Goal: Communication & Community: Participate in discussion

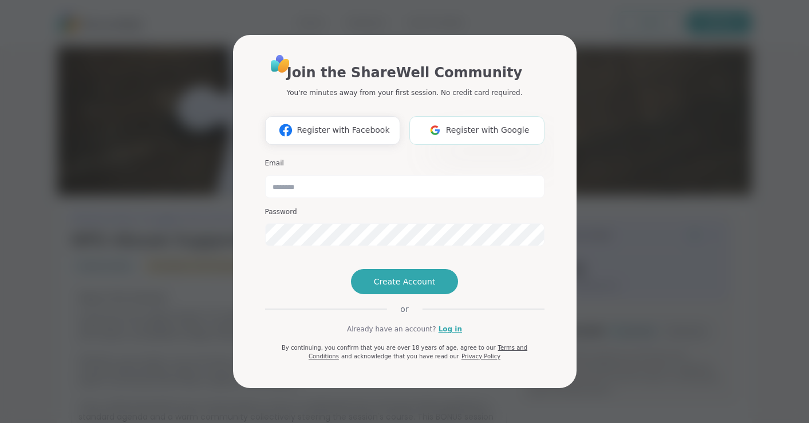
click at [467, 124] on span "Register with Google" at bounding box center [488, 130] width 84 height 12
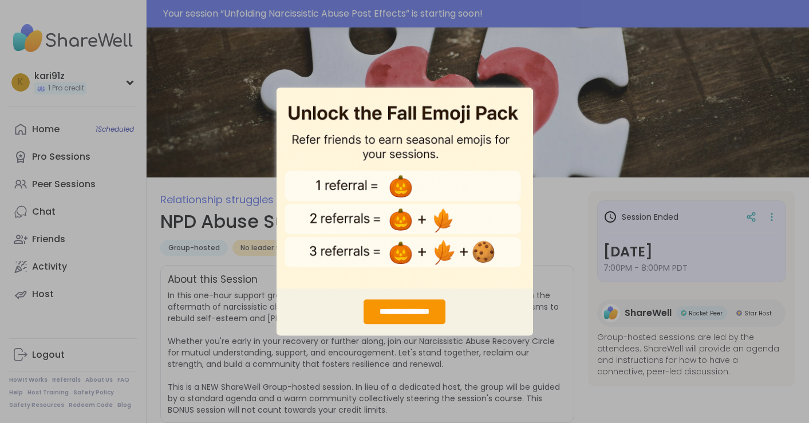
click at [535, 141] on div "**********" at bounding box center [404, 211] width 809 height 423
click at [425, 304] on div "**********" at bounding box center [405, 312] width 82 height 25
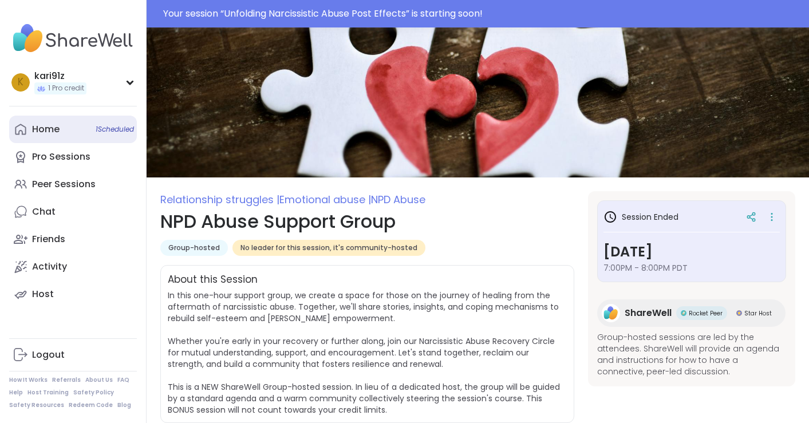
click at [68, 139] on link "Home 1 Scheduled" at bounding box center [73, 129] width 128 height 27
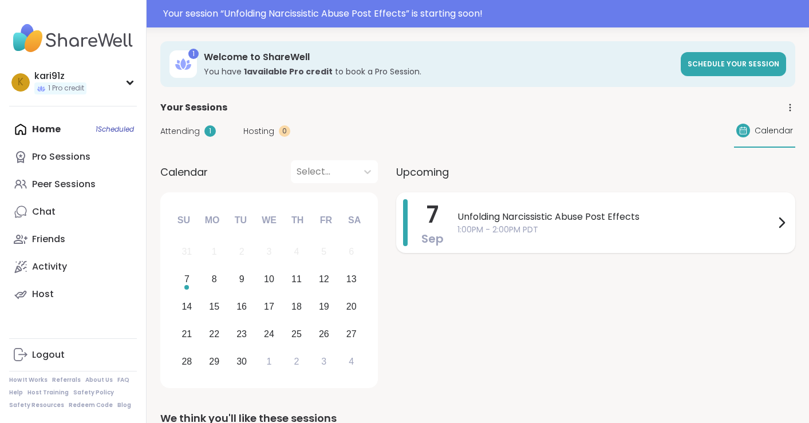
click at [512, 213] on span "Unfolding Narcissistic Abuse Post Effects" at bounding box center [616, 217] width 317 height 14
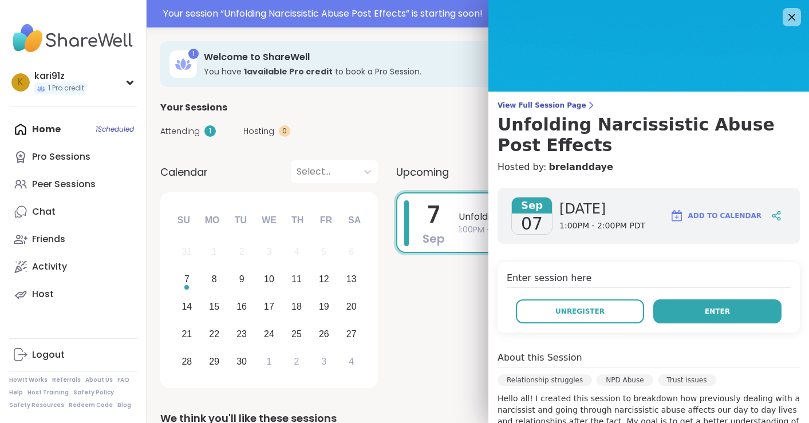
click at [698, 307] on button "Enter" at bounding box center [717, 312] width 128 height 24
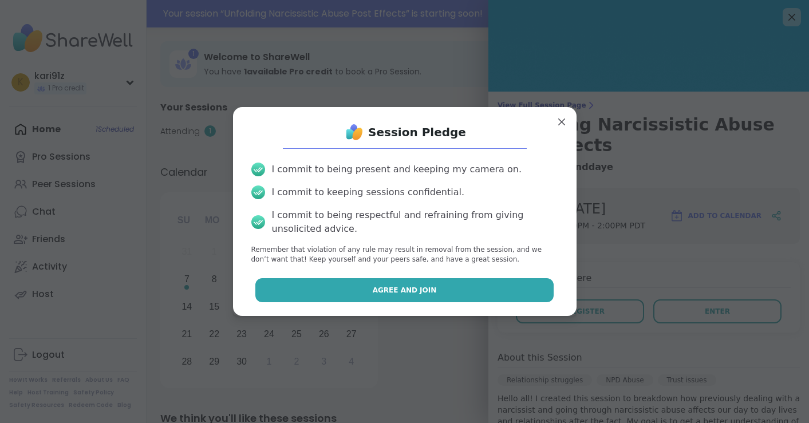
click at [401, 286] on span "Agree and Join" at bounding box center [405, 290] width 64 height 10
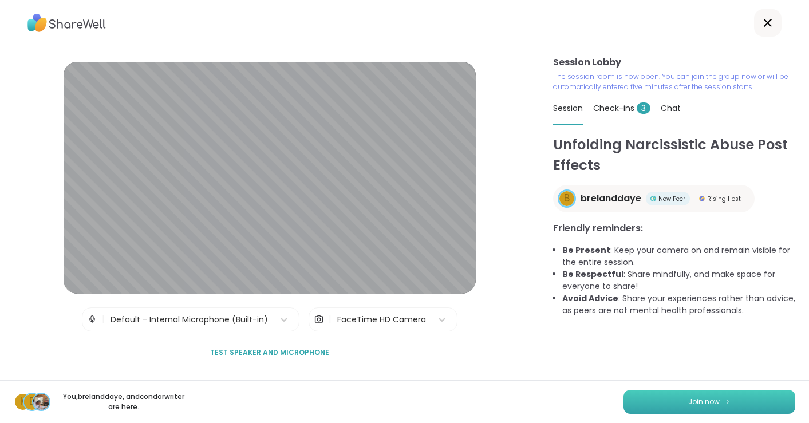
click at [695, 395] on button "Join now" at bounding box center [710, 402] width 172 height 24
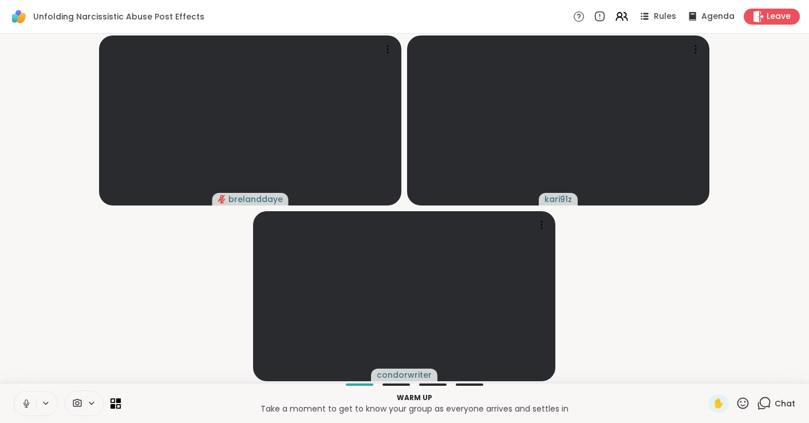
click at [27, 405] on icon at bounding box center [26, 404] width 10 height 10
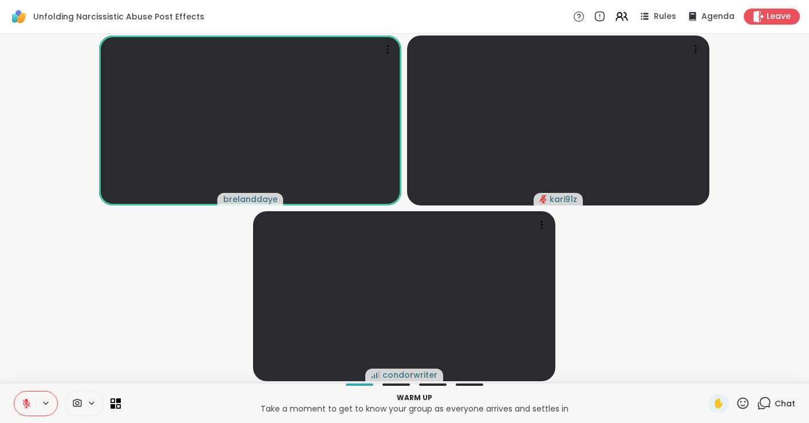
click at [774, 401] on div "Chat" at bounding box center [776, 404] width 38 height 18
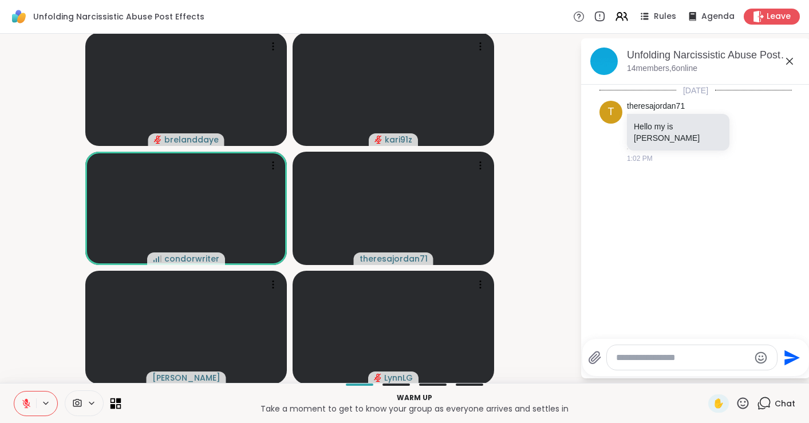
click at [118, 403] on icon at bounding box center [116, 403] width 11 height 11
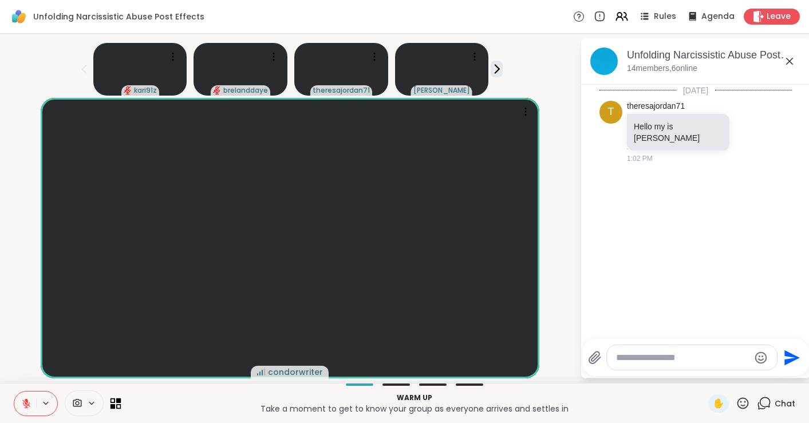
click at [112, 402] on icon at bounding box center [113, 400] width 5 height 5
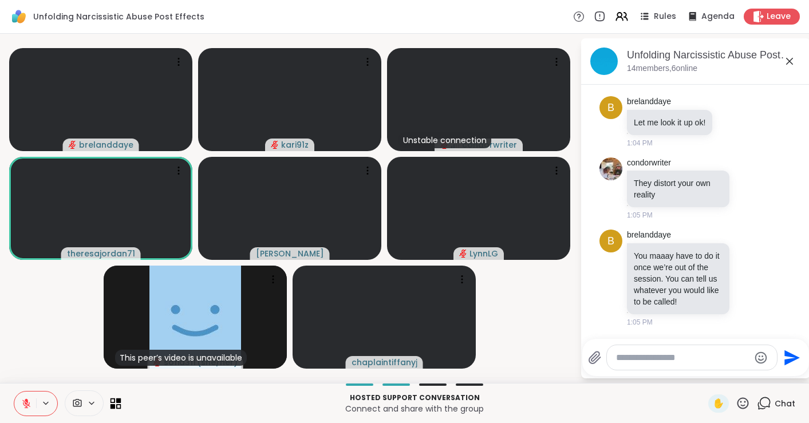
scroll to position [210, 0]
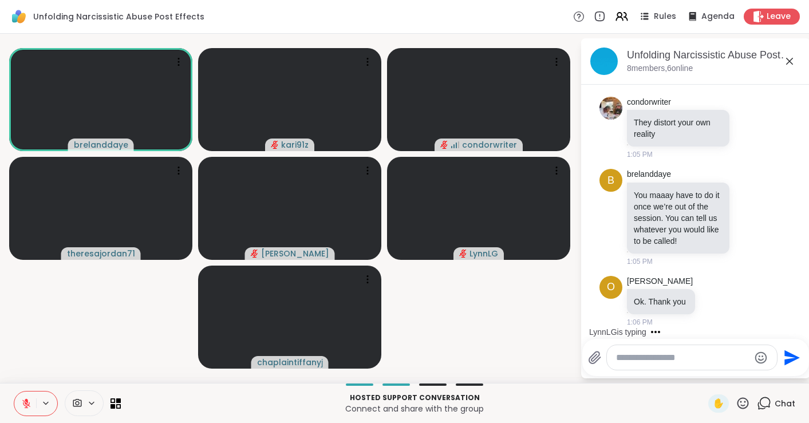
click at [29, 405] on icon at bounding box center [26, 404] width 10 height 10
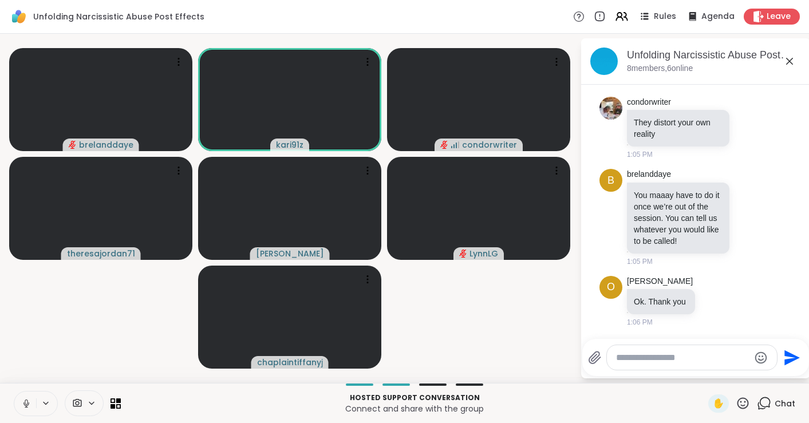
scroll to position [317, 0]
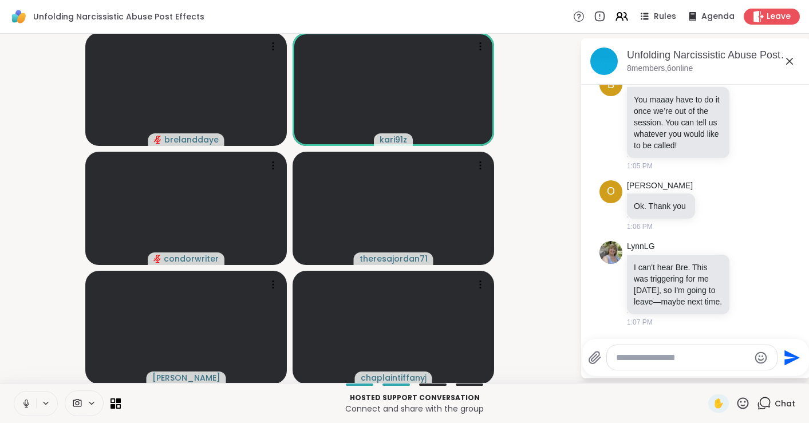
click at [26, 403] on icon at bounding box center [26, 404] width 10 height 10
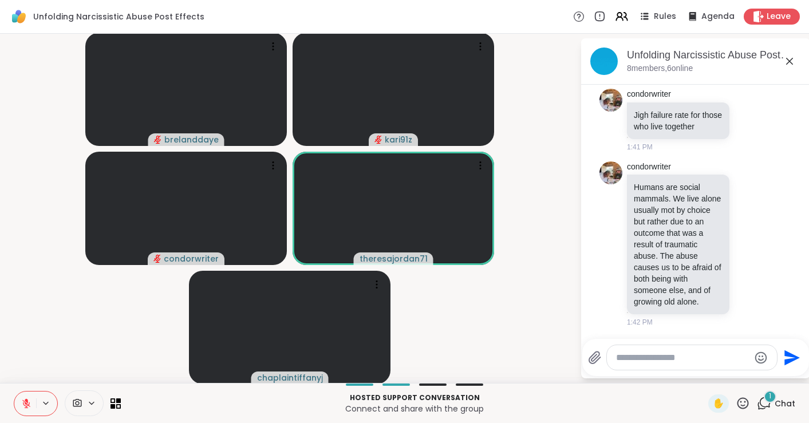
scroll to position [1531, 0]
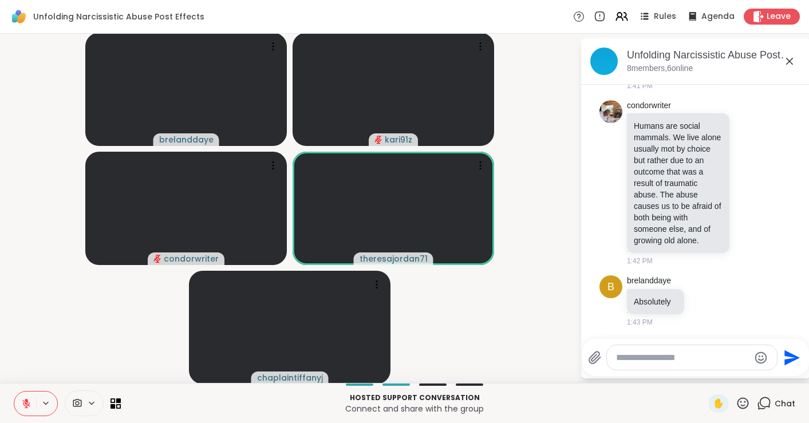
click at [23, 404] on icon at bounding box center [26, 404] width 8 height 8
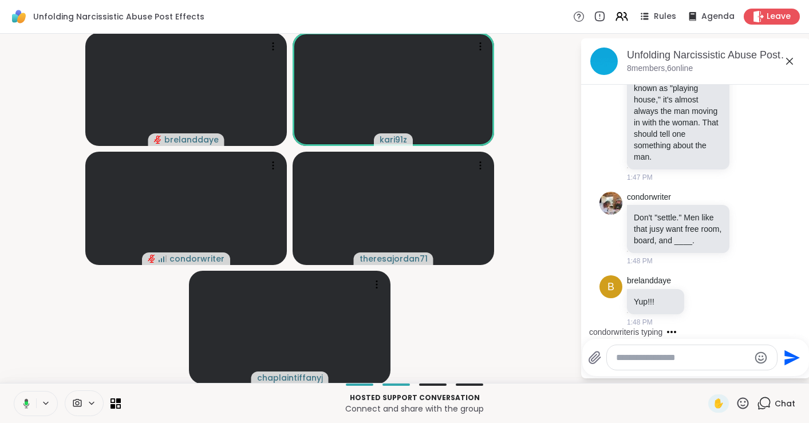
scroll to position [2012, 0]
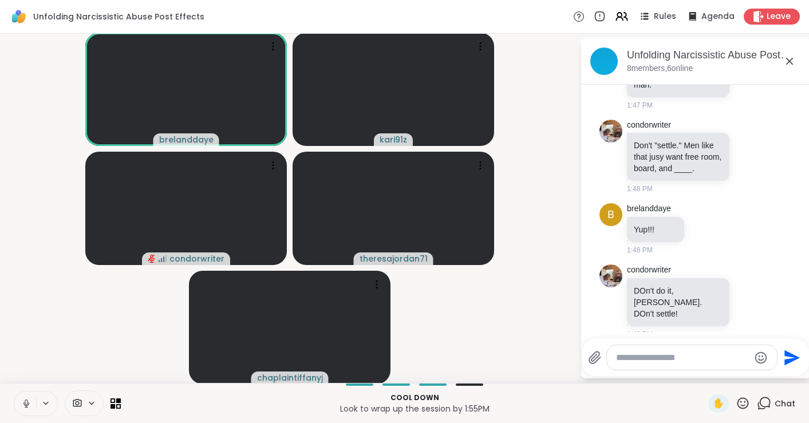
click at [26, 401] on icon at bounding box center [26, 404] width 10 height 10
click at [656, 295] on p "DOn't do it, Karina. DOn't settle!" at bounding box center [678, 302] width 89 height 34
click at [747, 296] on icon at bounding box center [749, 301] width 10 height 11
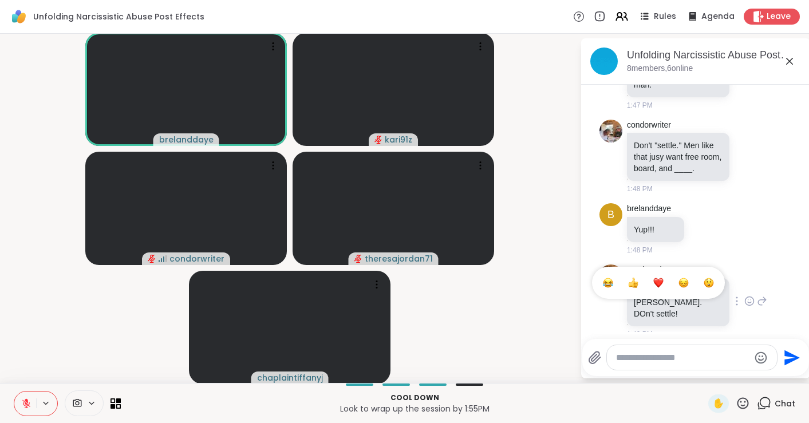
click at [658, 278] on div "Select Reaction: Heart" at bounding box center [658, 283] width 10 height 10
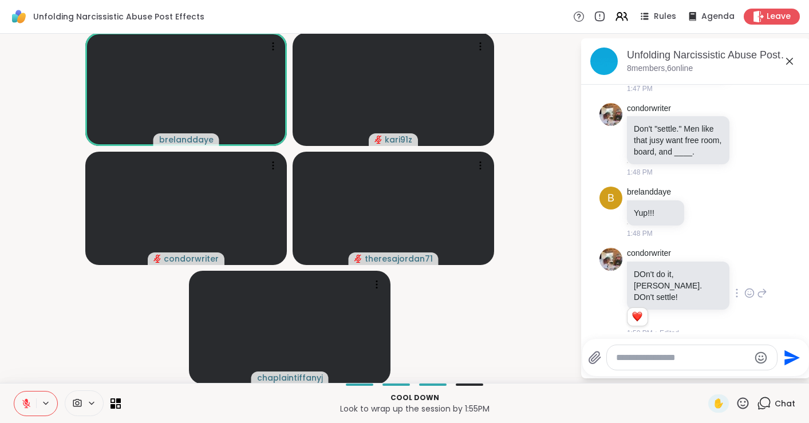
click at [24, 407] on icon at bounding box center [26, 404] width 10 height 10
click at [21, 405] on icon at bounding box center [24, 404] width 10 height 10
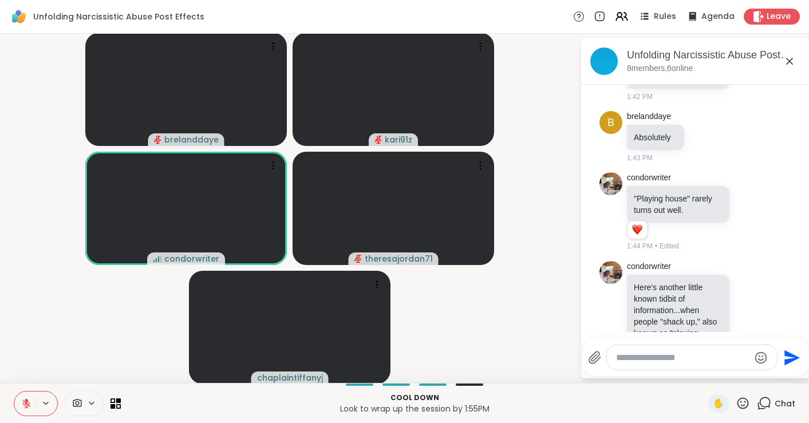
scroll to position [2124, 0]
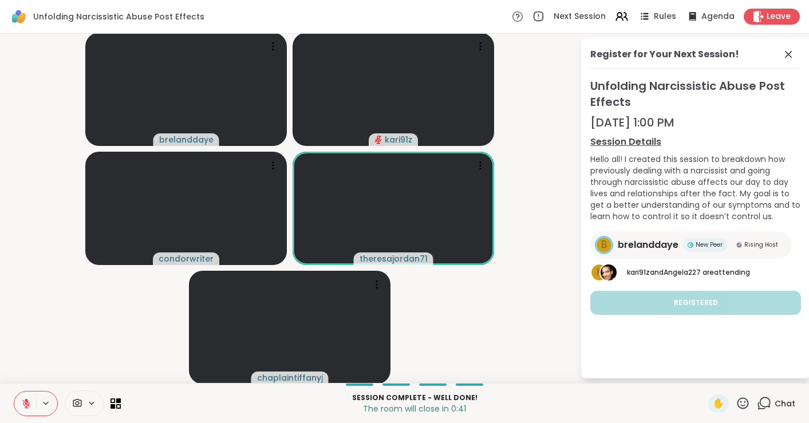
click at [26, 399] on icon at bounding box center [26, 404] width 10 height 10
click at [740, 404] on icon at bounding box center [743, 403] width 14 height 14
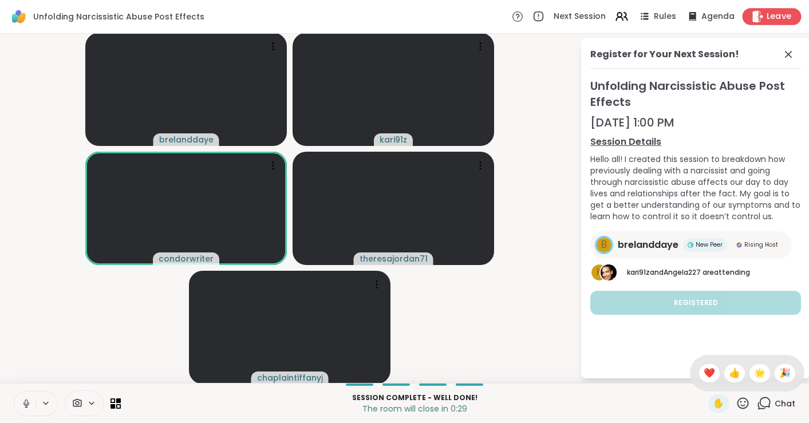
click at [779, 18] on span "Leave" at bounding box center [779, 17] width 25 height 12
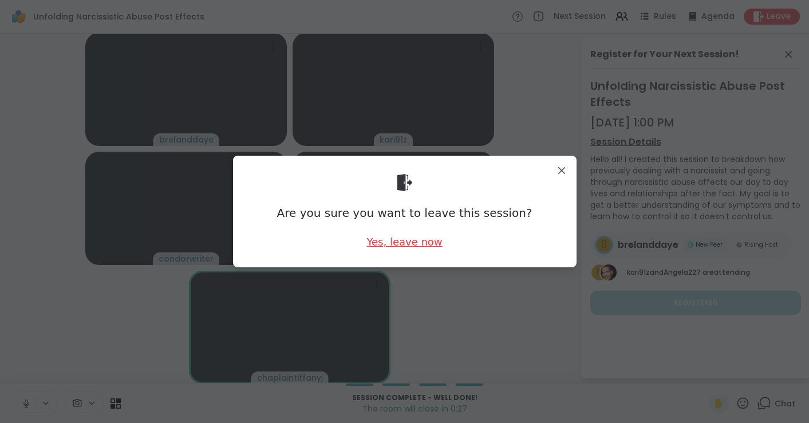
click at [400, 242] on div "Yes, leave now" at bounding box center [405, 242] width 76 height 14
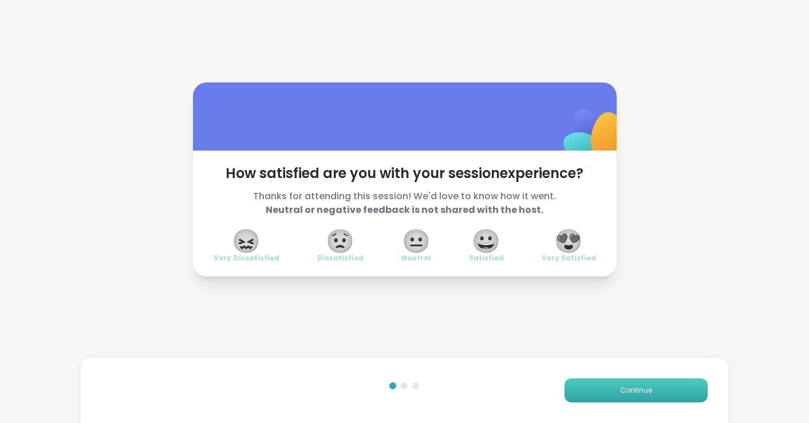
click at [609, 381] on button "Continue" at bounding box center [636, 391] width 143 height 24
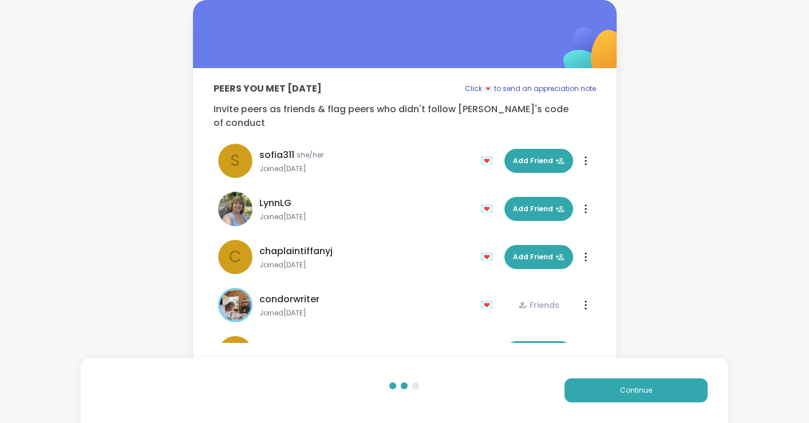
click at [388, 236] on ul "s sofia311 she/her Joined Jul 2025 💌 Add Friend 💌 Add Friend LynnLG Joined Jul …" at bounding box center [405, 240] width 383 height 206
click at [626, 389] on span "Continue" at bounding box center [636, 390] width 32 height 10
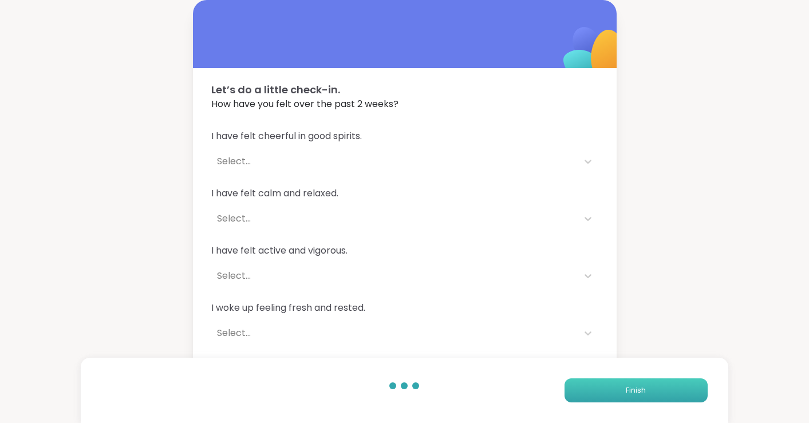
click at [626, 389] on span "Finish" at bounding box center [636, 390] width 20 height 10
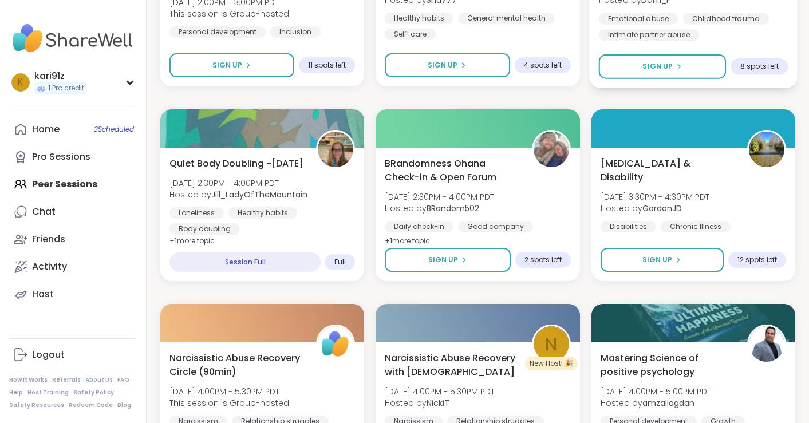
scroll to position [529, 0]
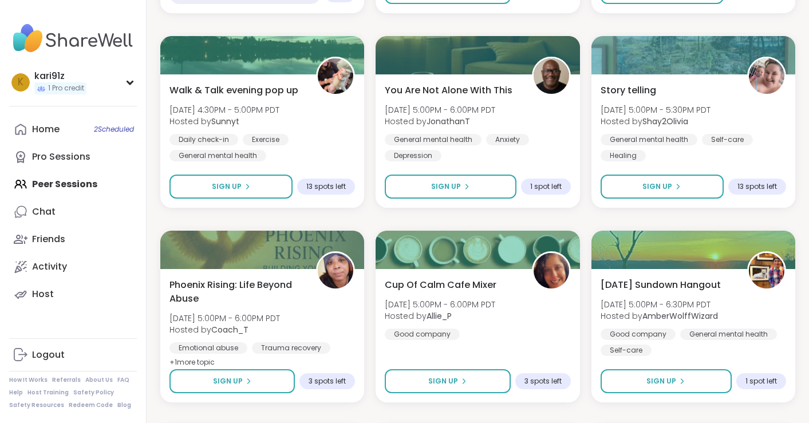
scroll to position [991, 0]
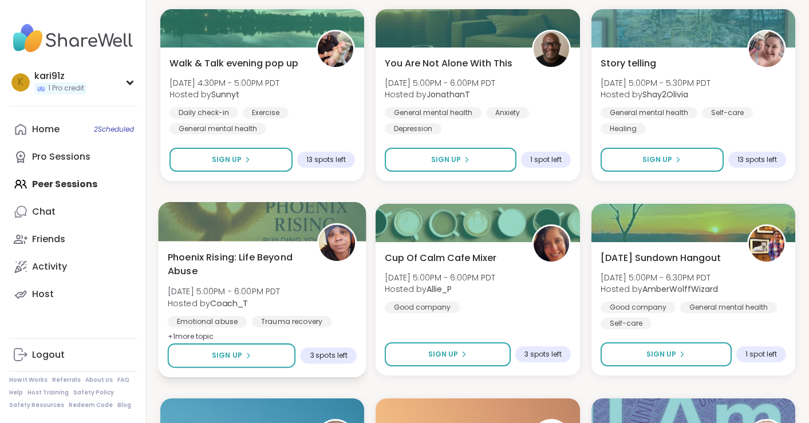
click at [280, 233] on div at bounding box center [262, 221] width 208 height 39
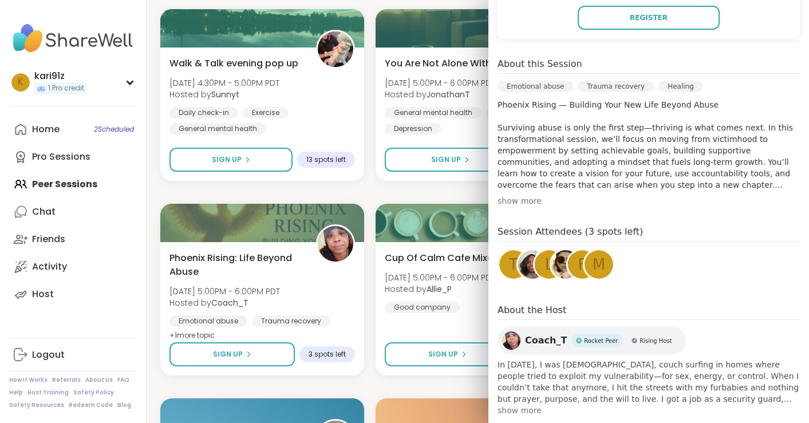
scroll to position [0, 0]
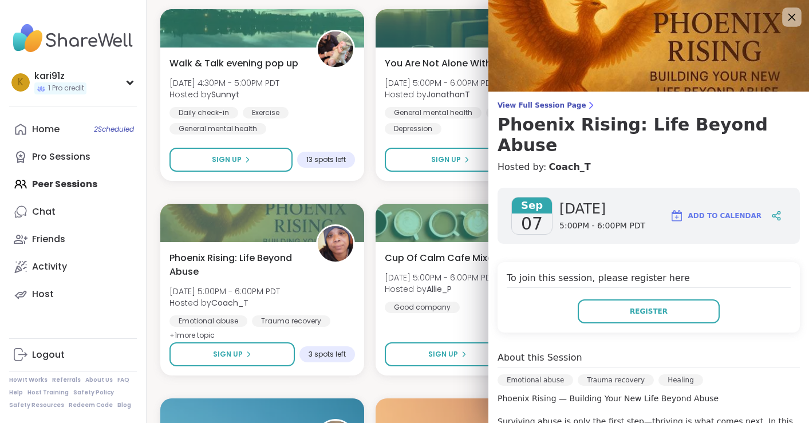
click at [794, 14] on icon at bounding box center [792, 17] width 7 height 7
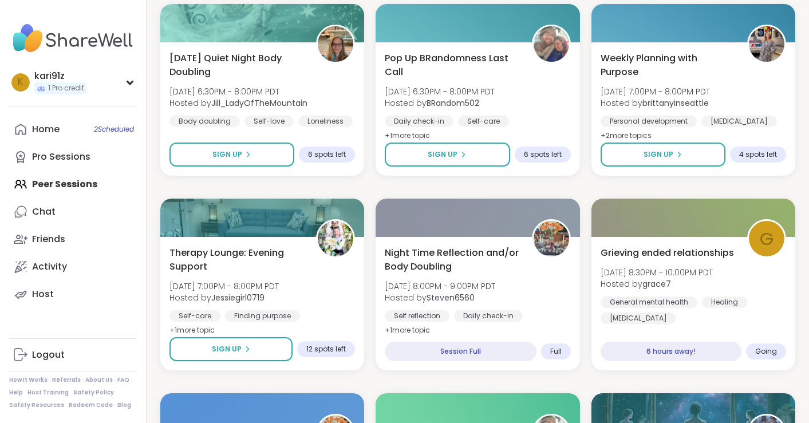
scroll to position [1582, 0]
